Goal: Communication & Community: Answer question/provide support

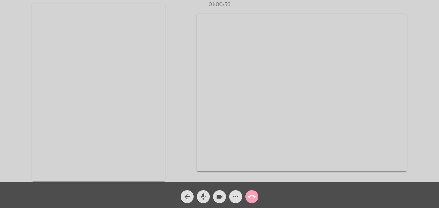
click at [251, 195] on mat-icon "call_end" at bounding box center [252, 196] width 8 height 8
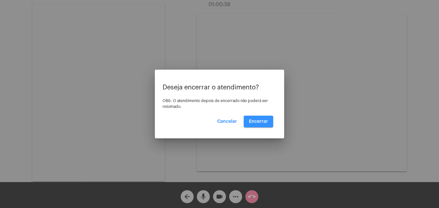
click at [254, 120] on span "Encerrar" at bounding box center [258, 121] width 19 height 5
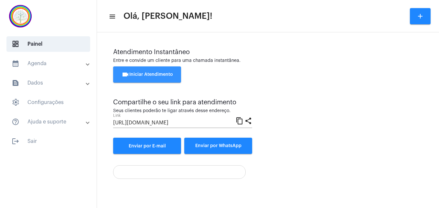
click at [157, 71] on button "videocam Iniciar Atendimento" at bounding box center [147, 74] width 68 height 16
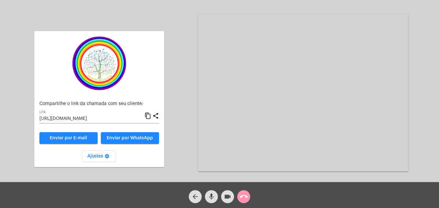
click at [146, 114] on mat-icon "content_copy" at bounding box center [147, 116] width 7 height 8
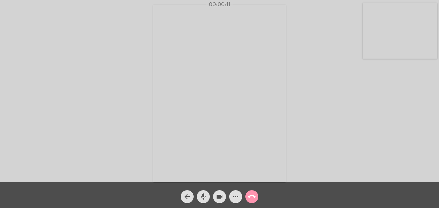
click at [368, 50] on video at bounding box center [400, 31] width 75 height 56
click at [175, 169] on video at bounding box center [278, 92] width 236 height 177
